Goal: Find specific page/section: Find specific page/section

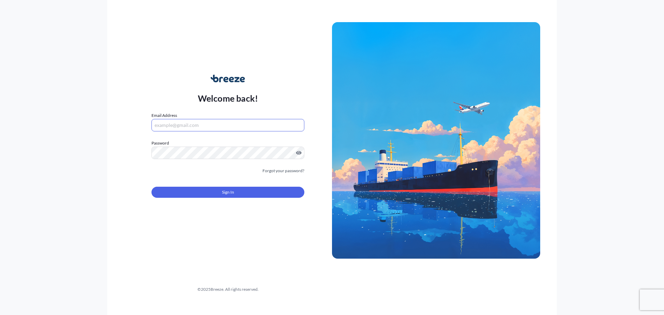
click at [183, 129] on input "Email Address" at bounding box center [227, 125] width 153 height 12
type input "[PERSON_NAME][EMAIL_ADDRESS][PERSON_NAME][DOMAIN_NAME]"
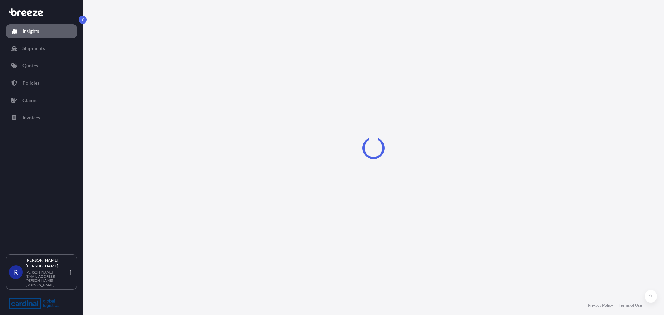
select select "2025"
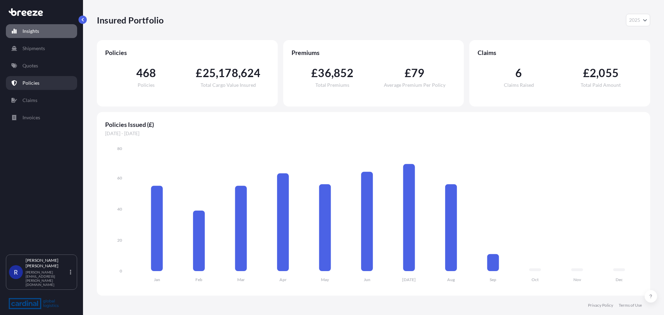
click at [42, 85] on link "Policies" at bounding box center [41, 83] width 71 height 14
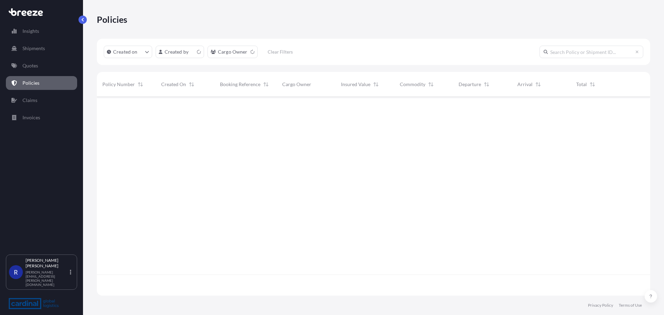
scroll to position [197, 548]
click at [199, 51] on html "Insights Shipments Quotes Policies Claims Invoices R Ross McDaid [EMAIL_ADDRESS…" at bounding box center [332, 157] width 664 height 315
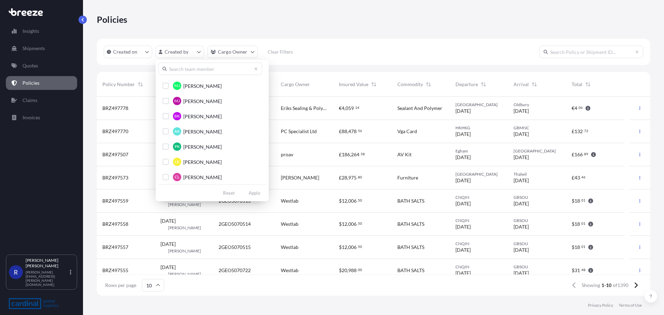
scroll to position [795, 0]
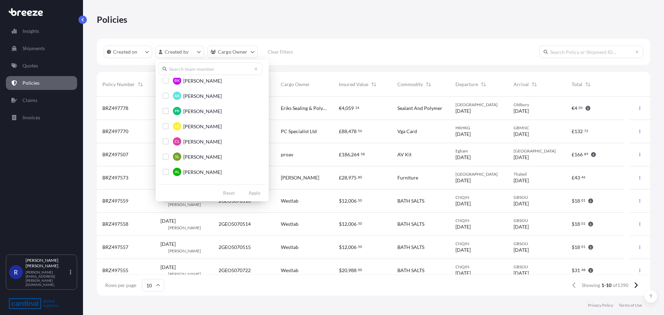
click at [189, 71] on input "text" at bounding box center [210, 69] width 104 height 12
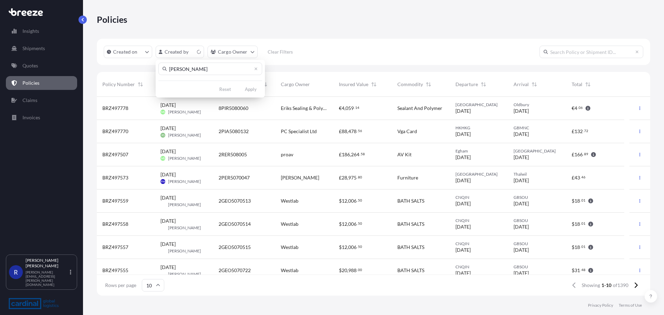
scroll to position [0, 0]
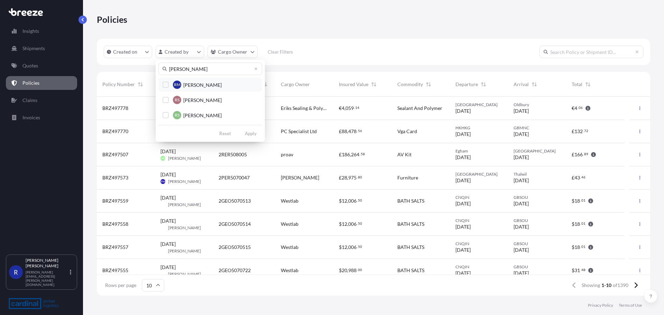
type input "[PERSON_NAME]"
drag, startPoint x: 163, startPoint y: 85, endPoint x: 201, endPoint y: 120, distance: 52.6
click at [163, 84] on div "Select Option" at bounding box center [166, 85] width 6 height 6
